Goal: Task Accomplishment & Management: Complete application form

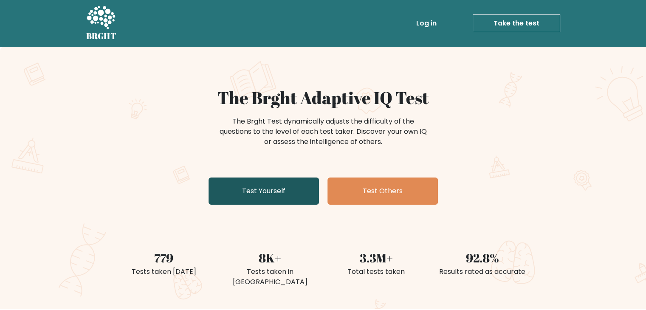
click at [257, 185] on link "Test Yourself" at bounding box center [263, 190] width 110 height 27
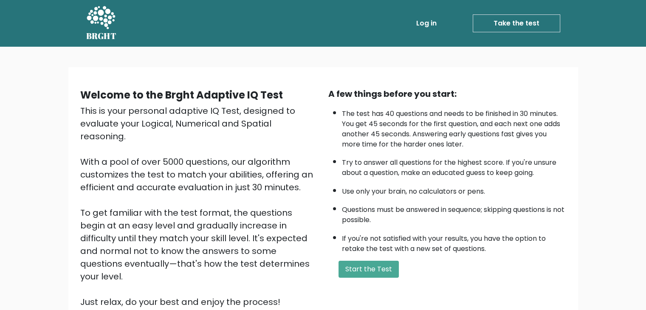
scroll to position [22, 0]
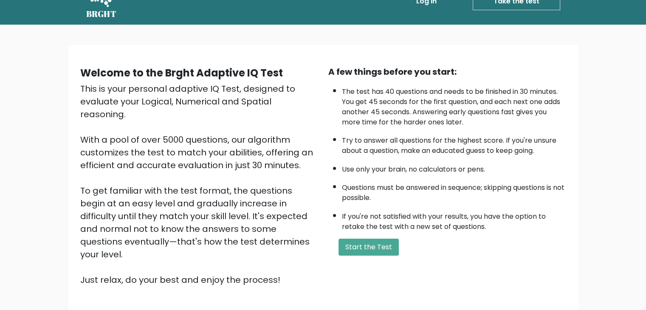
click at [394, 92] on li "The test has 40 questions and needs to be finished in 30 minutes. You get 45 se…" at bounding box center [454, 104] width 224 height 45
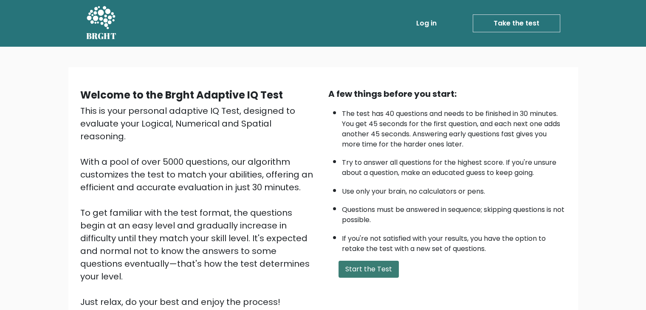
click at [377, 271] on button "Start the Test" at bounding box center [368, 269] width 60 height 17
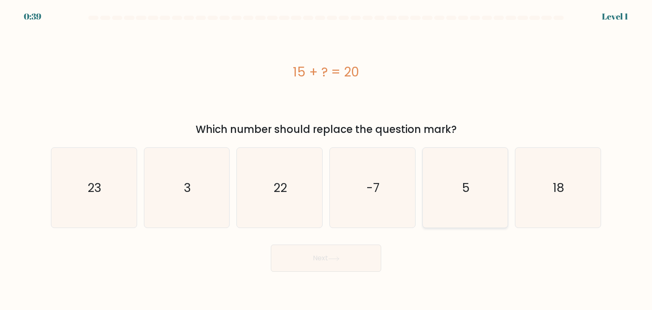
click at [480, 177] on icon "5" at bounding box center [465, 188] width 80 height 80
click at [326, 159] on input "e. 5" at bounding box center [326, 157] width 0 height 4
radio input "true"
click at [310, 249] on button "Next" at bounding box center [326, 258] width 110 height 27
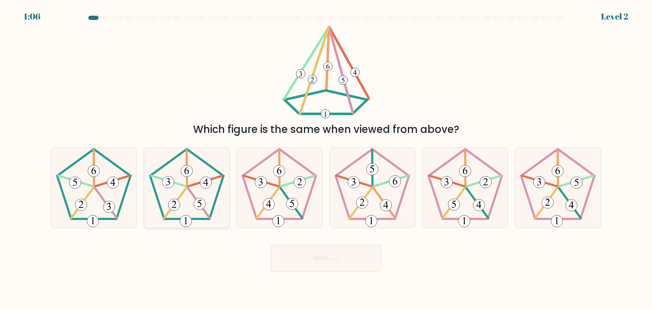
click at [194, 198] on 143 at bounding box center [199, 203] width 22 height 30
click at [326, 159] on input "b." at bounding box center [326, 157] width 0 height 4
radio input "true"
click at [334, 267] on button "Next" at bounding box center [326, 258] width 110 height 27
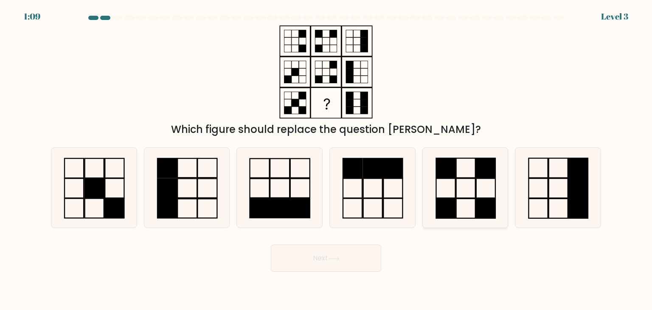
click at [469, 194] on icon at bounding box center [465, 188] width 80 height 80
click at [326, 159] on input "e." at bounding box center [326, 157] width 0 height 4
radio input "true"
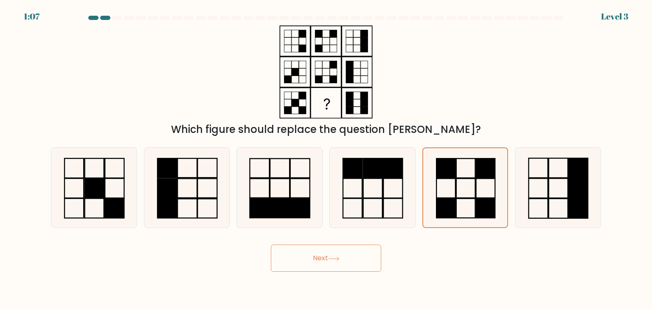
click at [303, 272] on body "1:07 Level 3" at bounding box center [326, 155] width 652 height 310
click at [321, 259] on button "Next" at bounding box center [326, 258] width 110 height 27
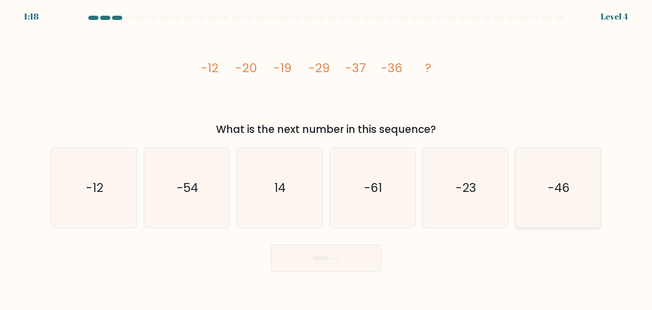
click at [559, 191] on text "-46" at bounding box center [559, 187] width 22 height 17
click at [326, 159] on input "f. -46" at bounding box center [326, 157] width 0 height 4
radio input "true"
click at [320, 259] on button "Next" at bounding box center [326, 258] width 110 height 27
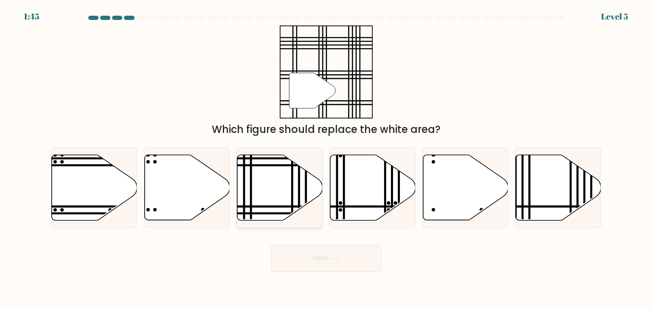
click at [283, 192] on icon at bounding box center [279, 187] width 85 height 65
click at [326, 159] on input "c." at bounding box center [326, 157] width 0 height 4
radio input "true"
click at [331, 268] on button "Next" at bounding box center [326, 258] width 110 height 27
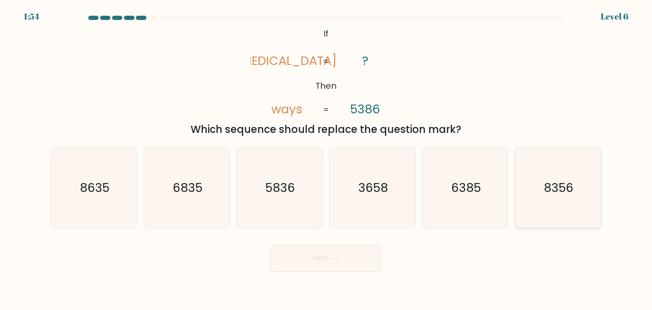
click at [518, 175] on div "8356" at bounding box center [558, 187] width 86 height 81
click at [326, 159] on input "f. 8356" at bounding box center [326, 157] width 0 height 4
radio input "true"
click at [335, 262] on button "Next" at bounding box center [326, 258] width 110 height 27
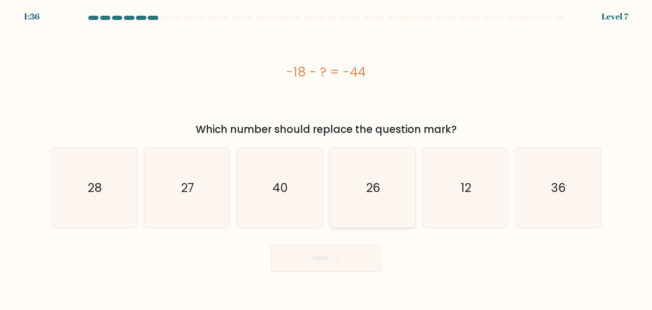
click at [380, 182] on icon "26" at bounding box center [372, 188] width 80 height 80
click at [326, 159] on input "d. 26" at bounding box center [326, 157] width 0 height 4
radio input "true"
click at [314, 260] on button "Next" at bounding box center [326, 258] width 110 height 27
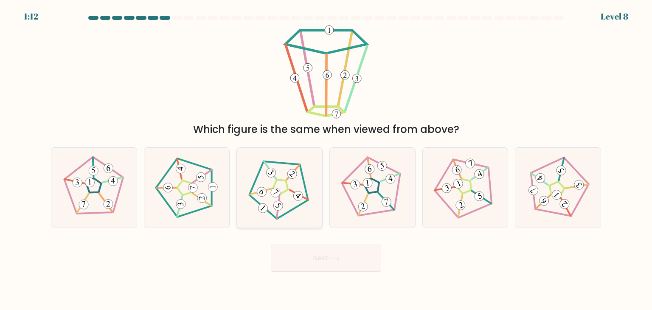
click at [276, 204] on 433 at bounding box center [278, 205] width 13 height 13
click at [326, 159] on input "c." at bounding box center [326, 157] width 0 height 4
radio input "true"
click at [343, 266] on button "Next" at bounding box center [326, 258] width 110 height 27
